Goal: Task Accomplishment & Management: Manage account settings

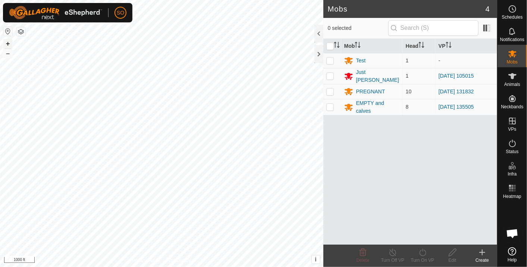
click at [8, 41] on button "+" at bounding box center [7, 43] width 9 height 9
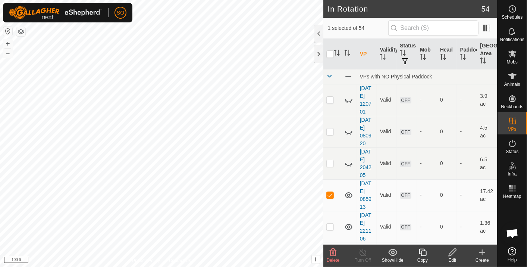
checkbox input "false"
click at [482, 248] on icon at bounding box center [482, 252] width 9 height 9
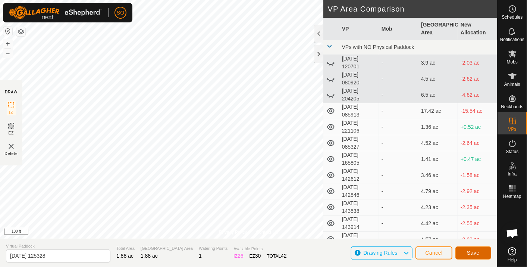
click at [470, 253] on span "Save" at bounding box center [473, 253] width 13 height 6
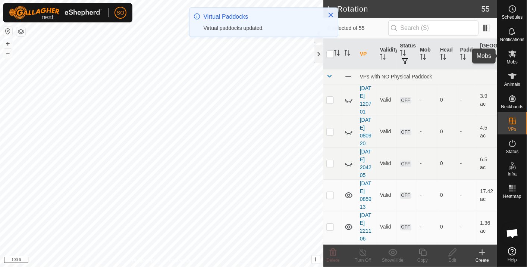
click at [510, 52] on icon at bounding box center [512, 53] width 8 height 7
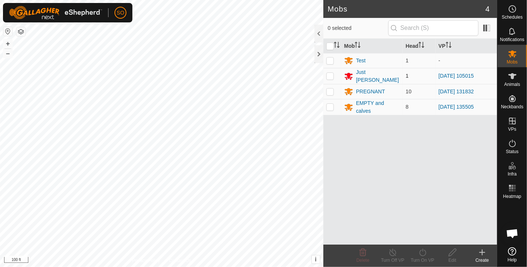
click at [329, 75] on p-checkbox at bounding box center [329, 76] width 7 height 6
checkbox input "true"
click at [424, 249] on icon at bounding box center [422, 252] width 9 height 9
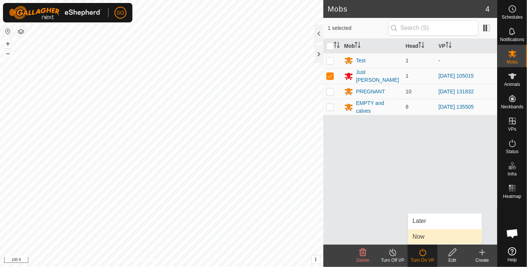
click at [418, 235] on link "Now" at bounding box center [445, 236] width 74 height 15
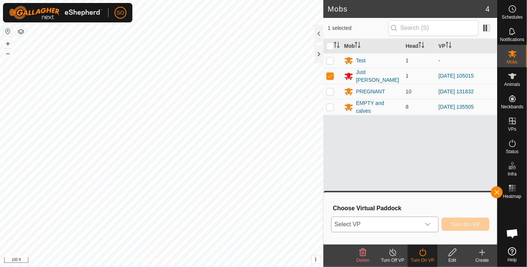
click at [428, 223] on icon "dropdown trigger" at bounding box center [428, 224] width 6 height 6
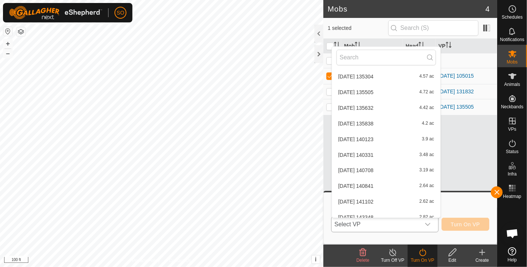
scroll to position [728, 0]
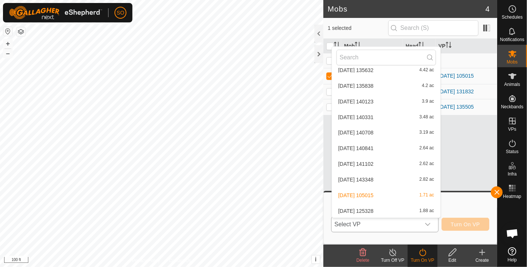
click at [369, 206] on li "[DATE] 125328 1.88 ac" at bounding box center [386, 211] width 109 height 15
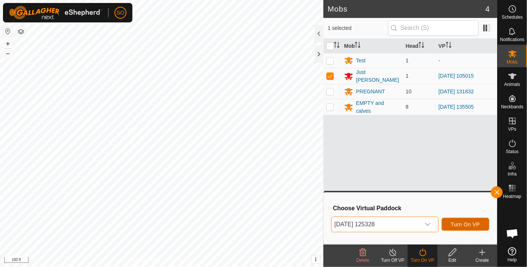
click at [467, 222] on span "Turn On VP" at bounding box center [465, 224] width 29 height 6
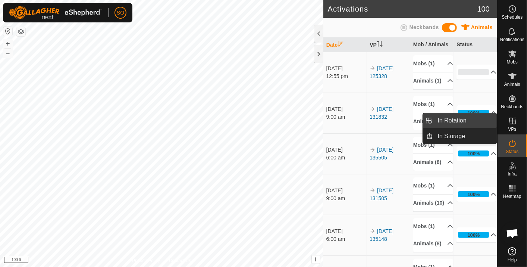
click at [459, 119] on link "In Rotation" at bounding box center [466, 120] width 64 height 15
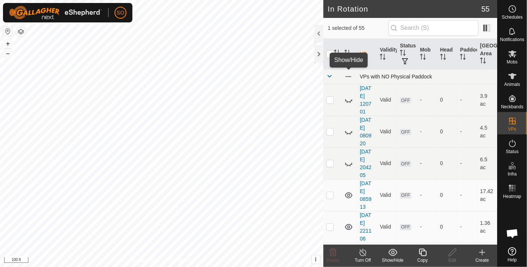
click at [345, 74] on span at bounding box center [348, 76] width 8 height 8
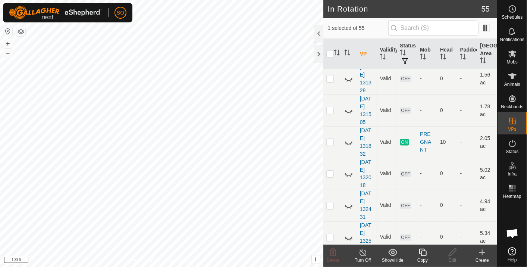
scroll to position [669, 0]
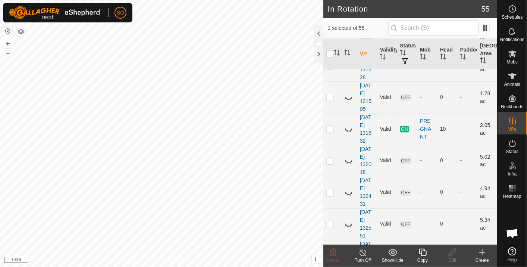
click at [347, 126] on icon at bounding box center [348, 129] width 9 height 9
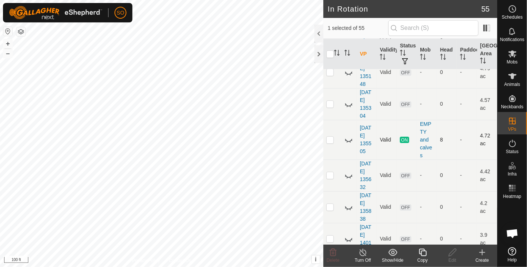
scroll to position [1360, 0]
click at [348, 135] on icon at bounding box center [348, 139] width 9 height 9
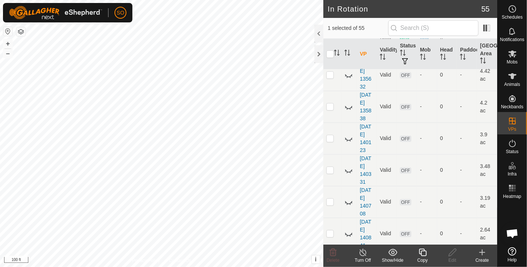
scroll to position [1586, 0]
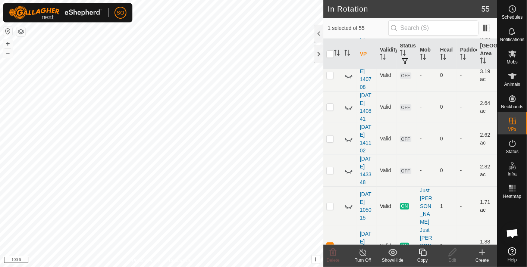
click at [349, 201] on icon at bounding box center [348, 205] width 9 height 9
click at [329, 242] on p-checkbox at bounding box center [329, 245] width 7 height 6
checkbox input "false"
click at [347, 241] on icon at bounding box center [348, 245] width 9 height 9
click at [348, 201] on icon at bounding box center [348, 205] width 9 height 9
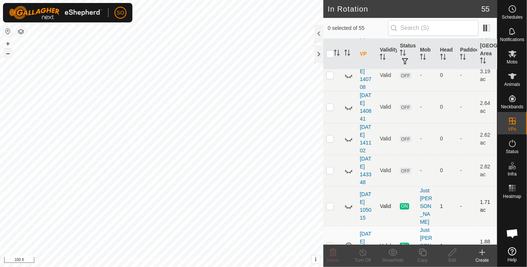
click at [6, 54] on button "–" at bounding box center [7, 53] width 9 height 9
click at [331, 178] on div "In Rotation 55 0 selected of 55 VP Validity Status Mob Head Paddock Grazing Are…" at bounding box center [248, 133] width 497 height 267
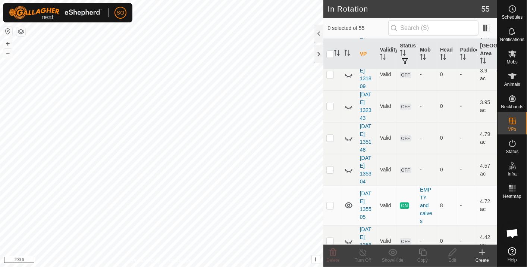
scroll to position [1586, 0]
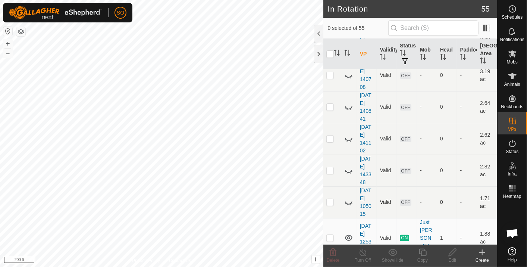
click at [348, 198] on icon at bounding box center [348, 202] width 9 height 9
click at [330, 199] on p-checkbox at bounding box center [329, 202] width 7 height 6
click at [333, 251] on icon at bounding box center [333, 252] width 9 height 9
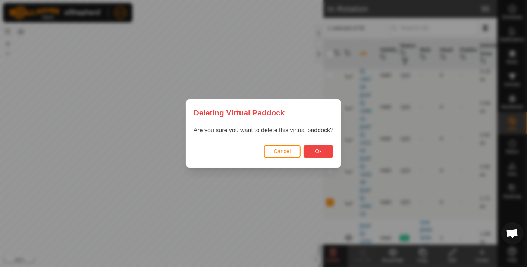
click at [313, 148] on button "Ok" at bounding box center [319, 151] width 30 height 13
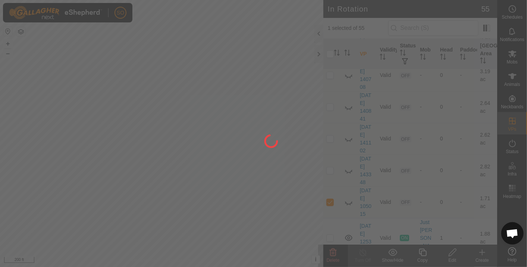
checkbox input "false"
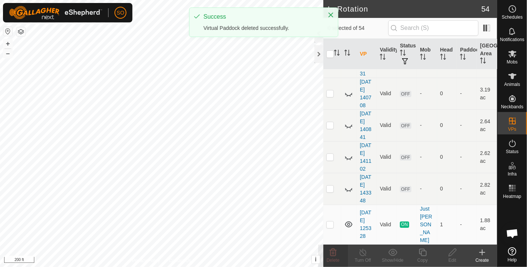
scroll to position [0, 0]
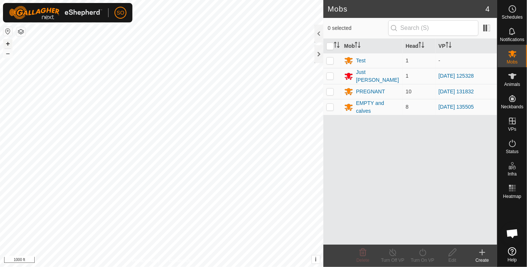
click at [8, 44] on button "+" at bounding box center [7, 43] width 9 height 9
click at [320, 53] on div at bounding box center [318, 54] width 9 height 18
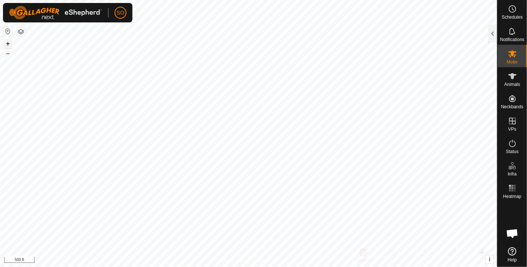
click at [6, 41] on button "+" at bounding box center [7, 43] width 9 height 9
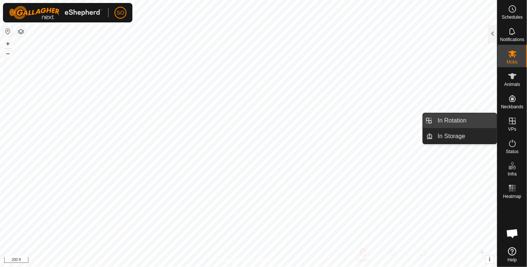
click at [454, 119] on link "In Rotation" at bounding box center [466, 120] width 64 height 15
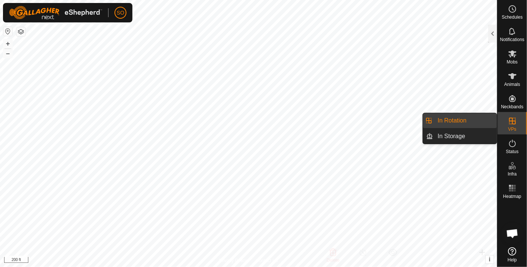
click at [444, 119] on link "In Rotation" at bounding box center [466, 120] width 64 height 15
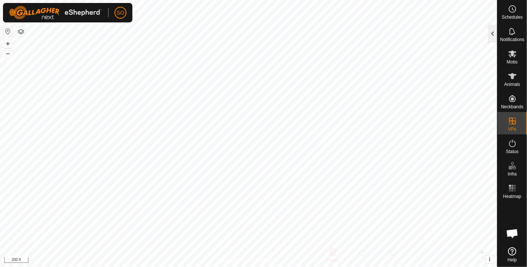
click at [496, 33] on div at bounding box center [492, 34] width 9 height 18
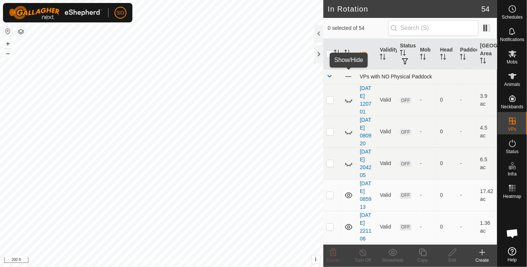
click at [347, 75] on span at bounding box center [348, 76] width 8 height 8
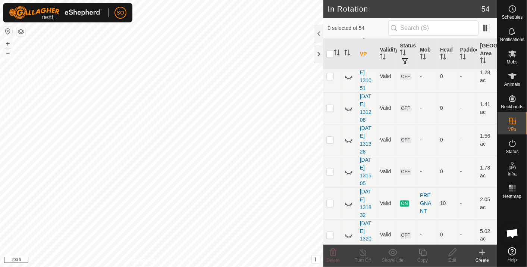
scroll to position [597, 0]
click at [349, 197] on icon at bounding box center [348, 201] width 9 height 9
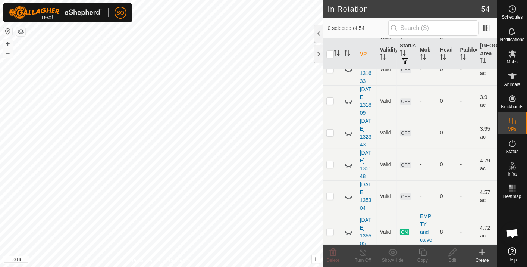
scroll to position [1268, 0]
click at [348, 226] on icon at bounding box center [348, 230] width 9 height 9
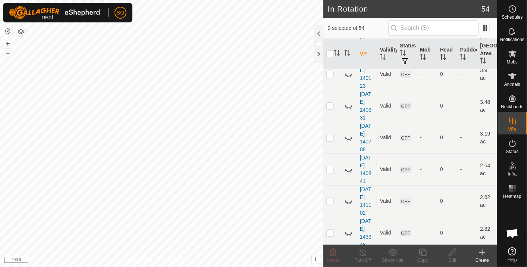
scroll to position [1555, 0]
click at [348, 233] on icon at bounding box center [348, 237] width 9 height 9
click at [9, 41] on button "+" at bounding box center [7, 43] width 9 height 9
